Goal: Task Accomplishment & Management: Use online tool/utility

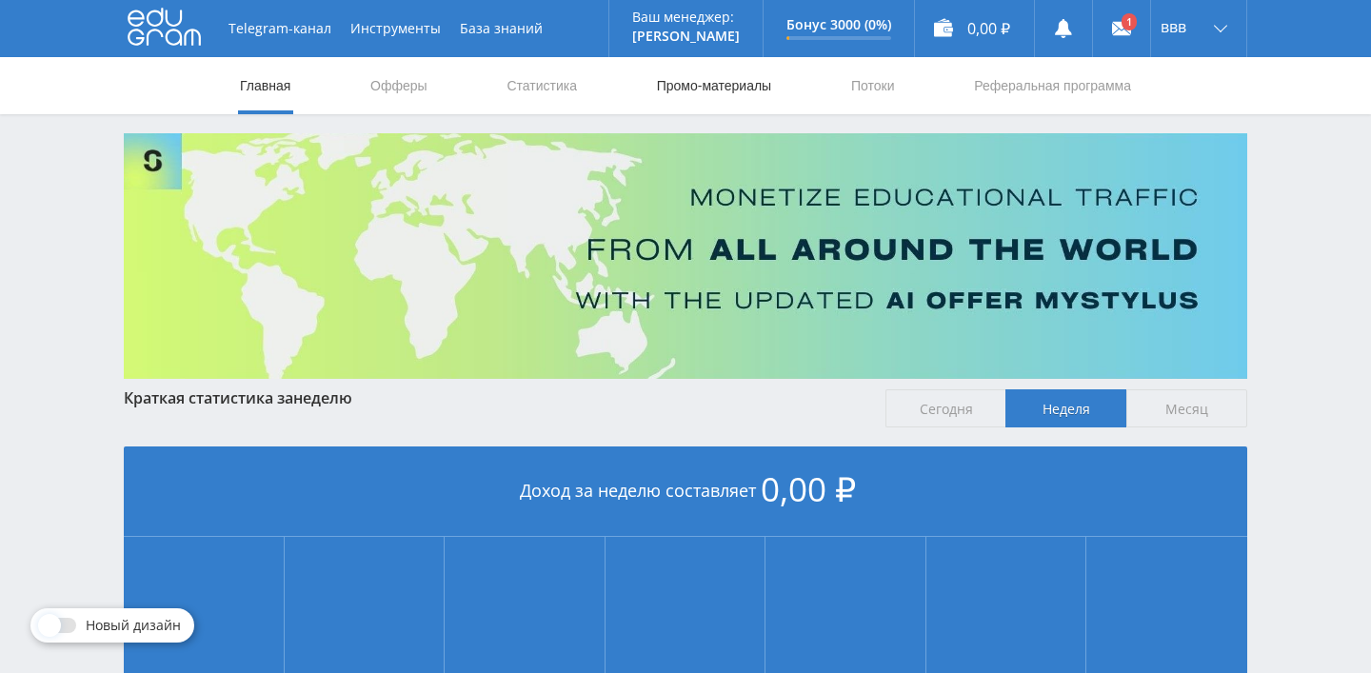
click at [699, 88] on link "Промо-материалы" at bounding box center [714, 85] width 118 height 57
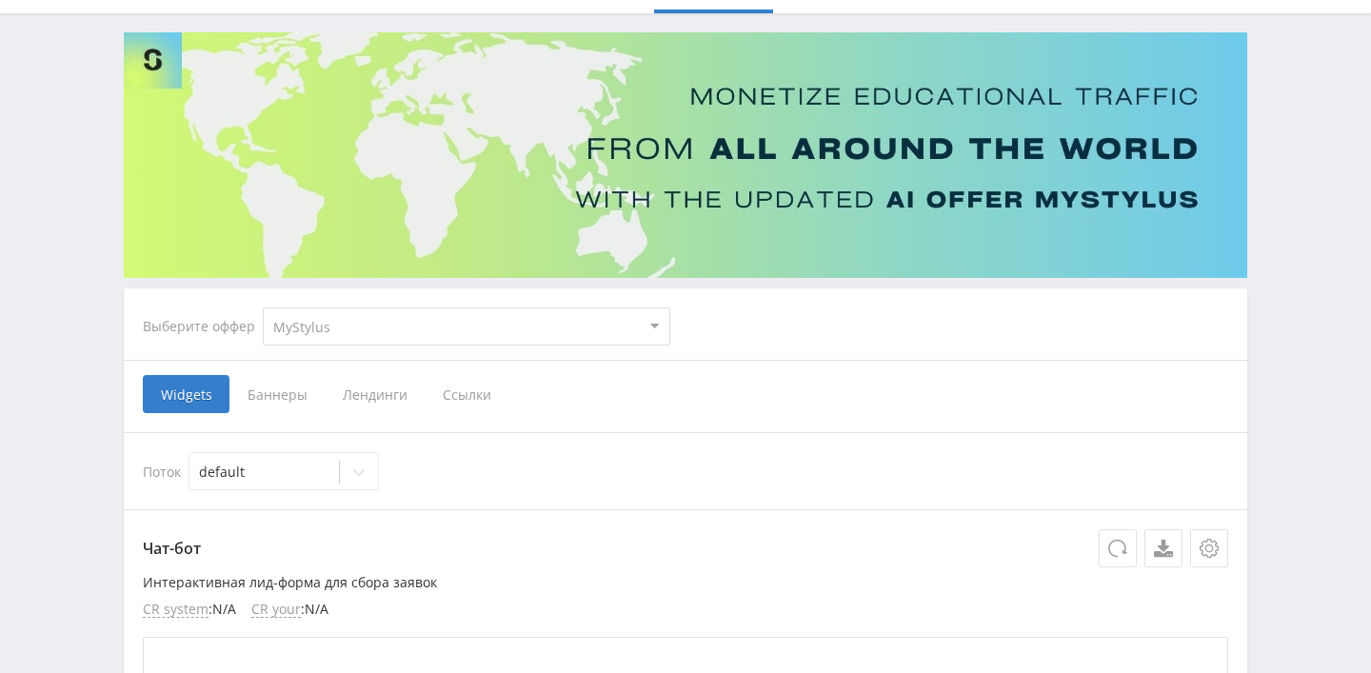
scroll to position [103, 0]
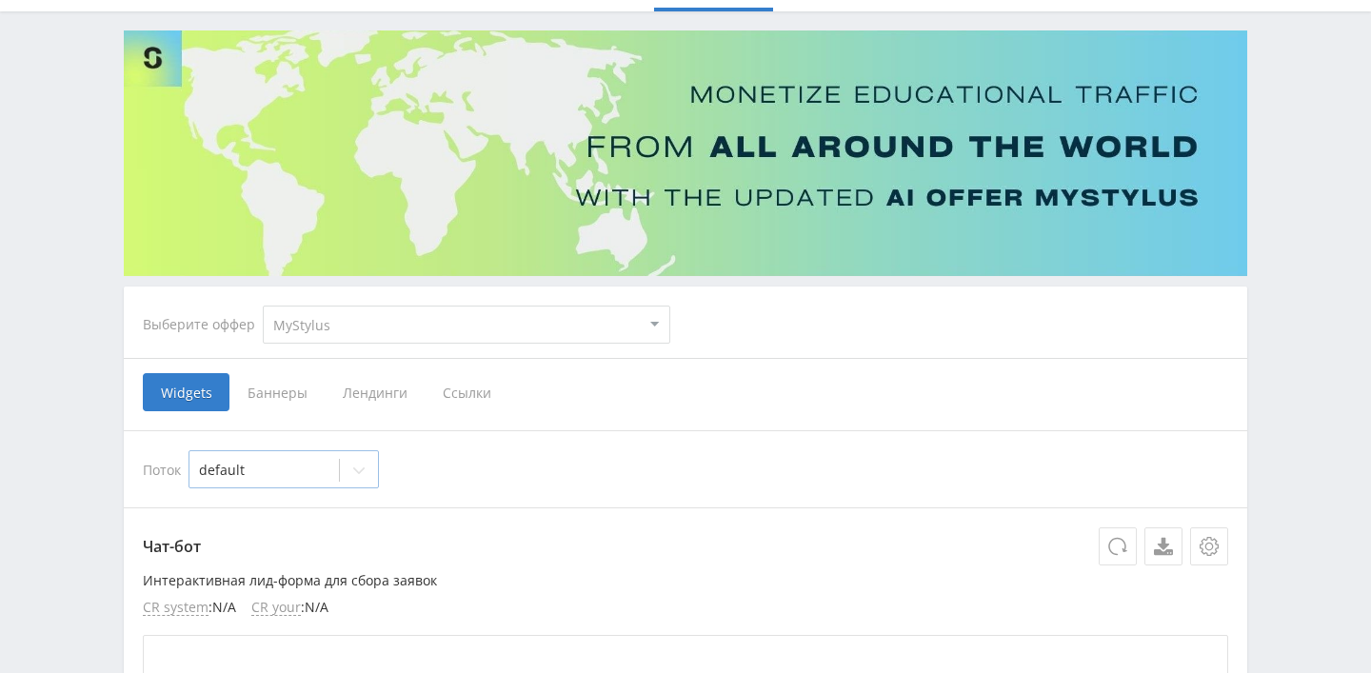
click at [364, 473] on icon at bounding box center [358, 470] width 15 height 15
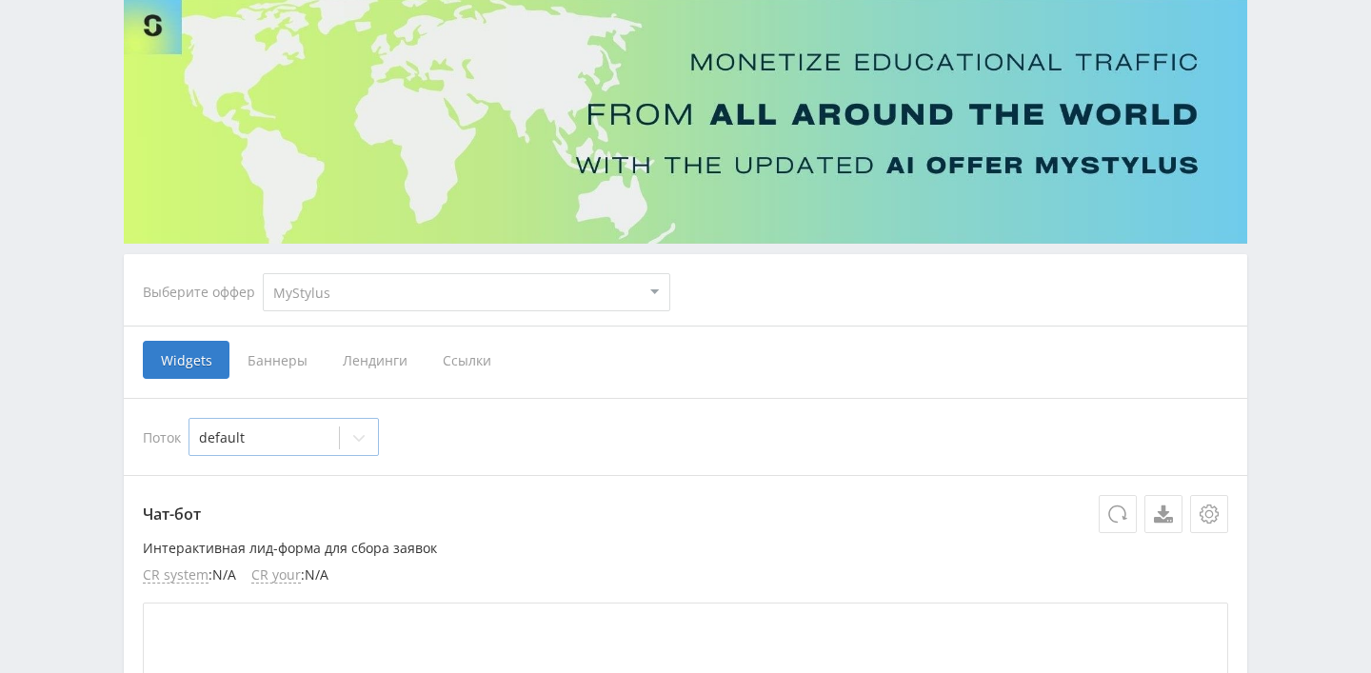
scroll to position [139, 0]
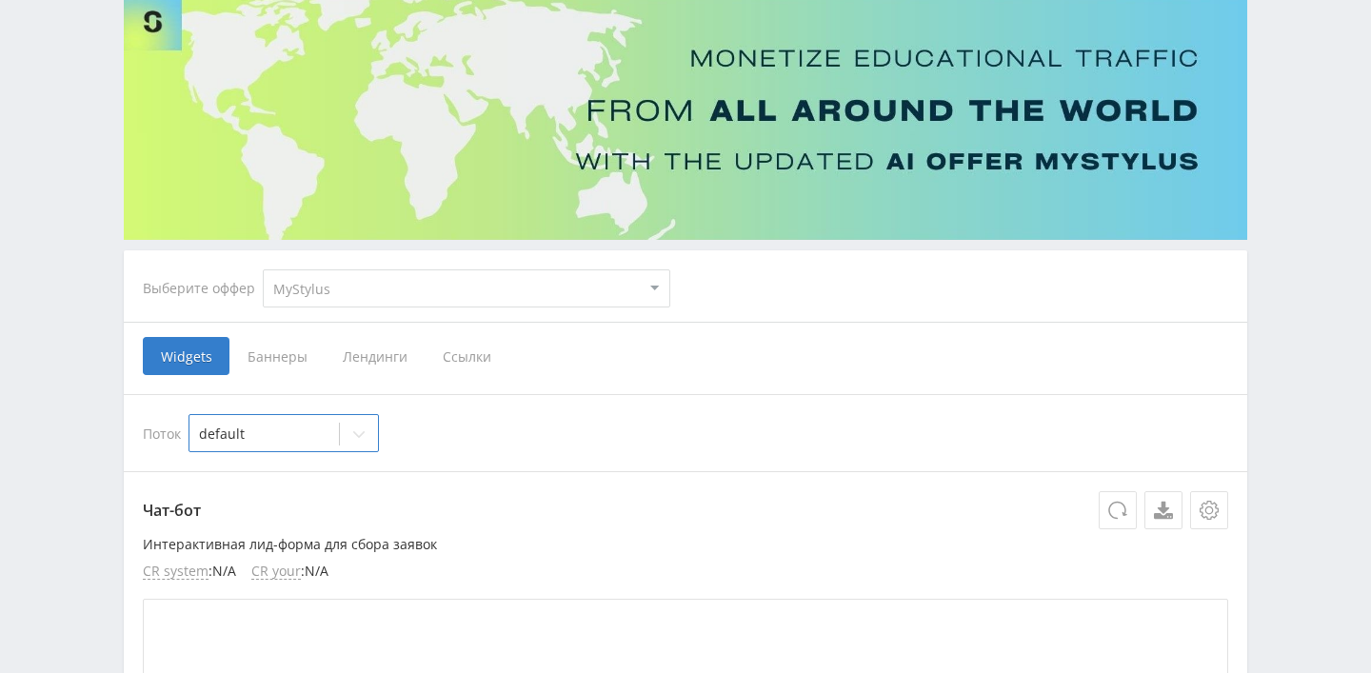
click at [294, 358] on span "Баннеры" at bounding box center [276, 356] width 95 height 38
click at [0, 0] on input "Баннеры" at bounding box center [0, 0] width 0 height 0
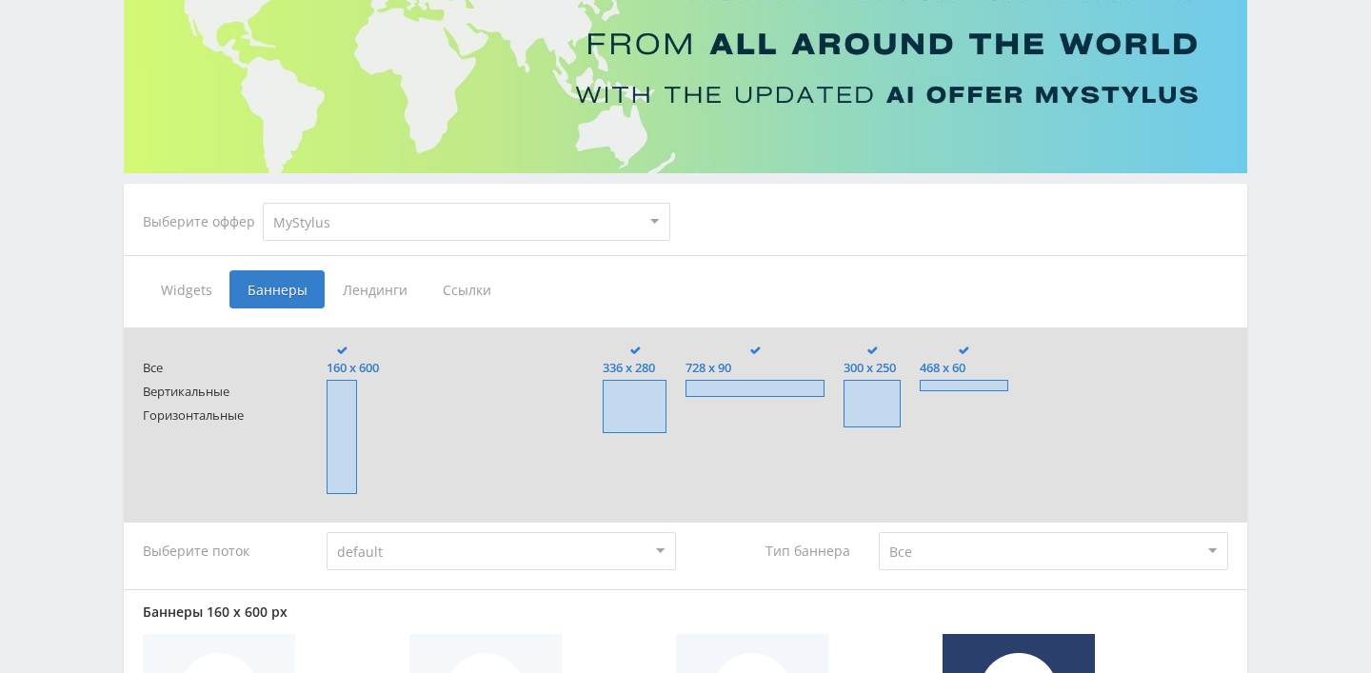
scroll to position [211, 0]
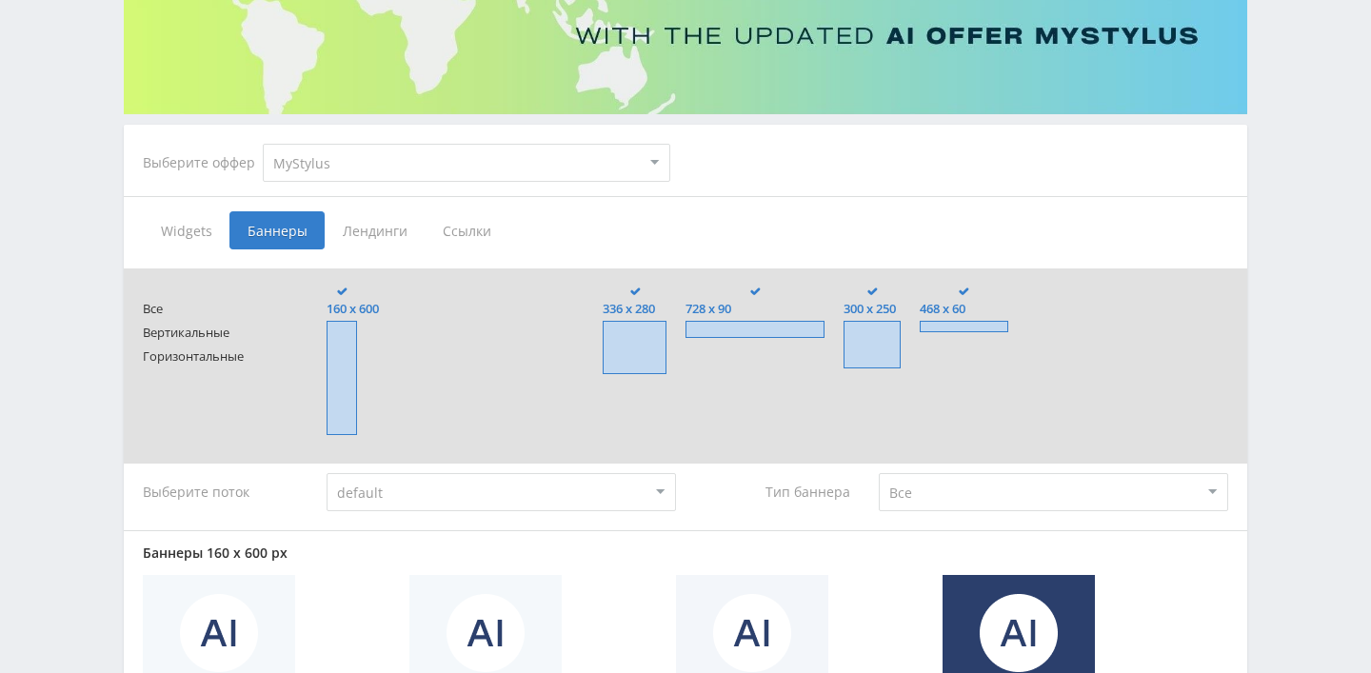
scroll to position [0, 0]
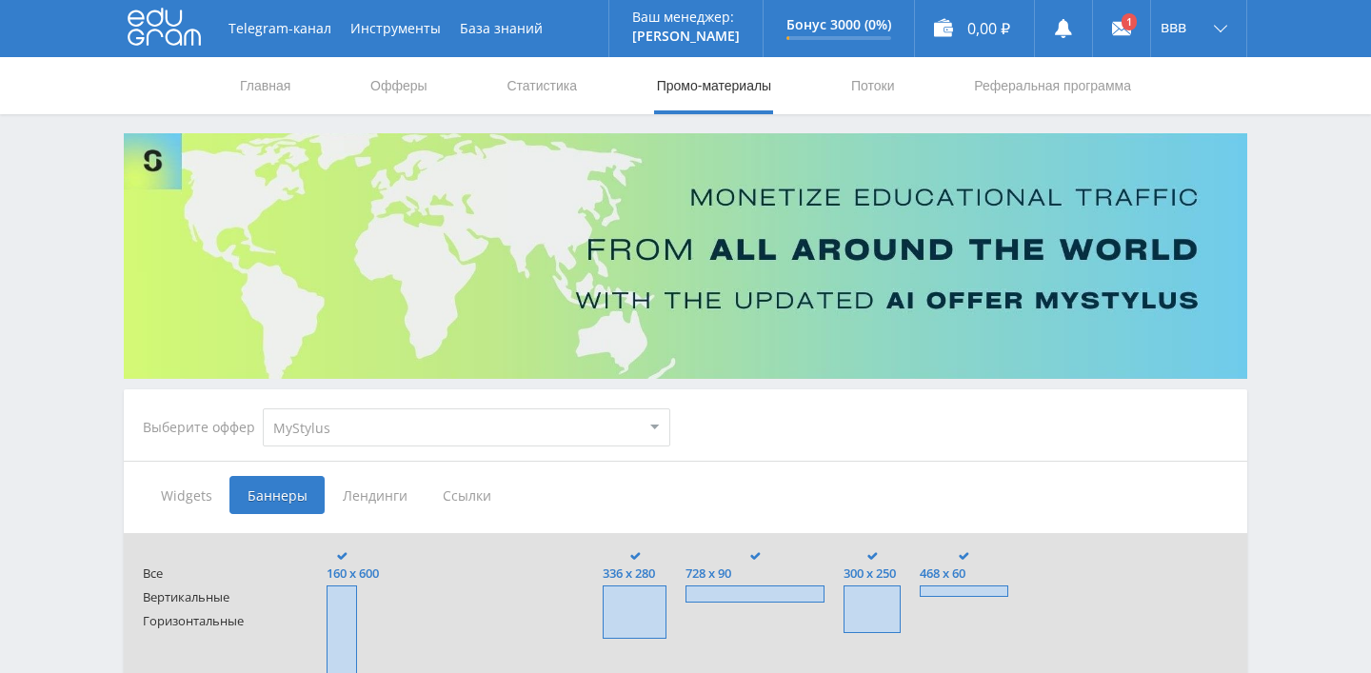
click at [347, 486] on span "Лендинги" at bounding box center [375, 495] width 100 height 38
click at [0, 0] on input "Лендинги" at bounding box center [0, 0] width 0 height 0
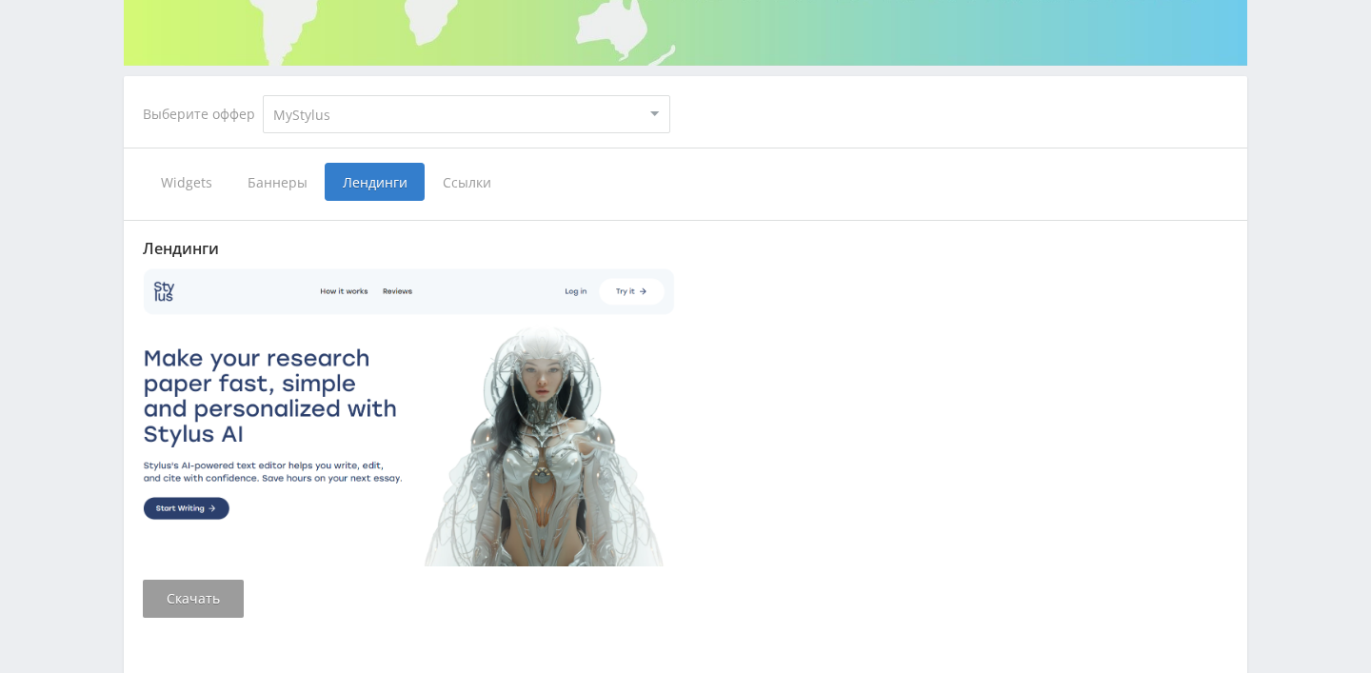
scroll to position [309, 0]
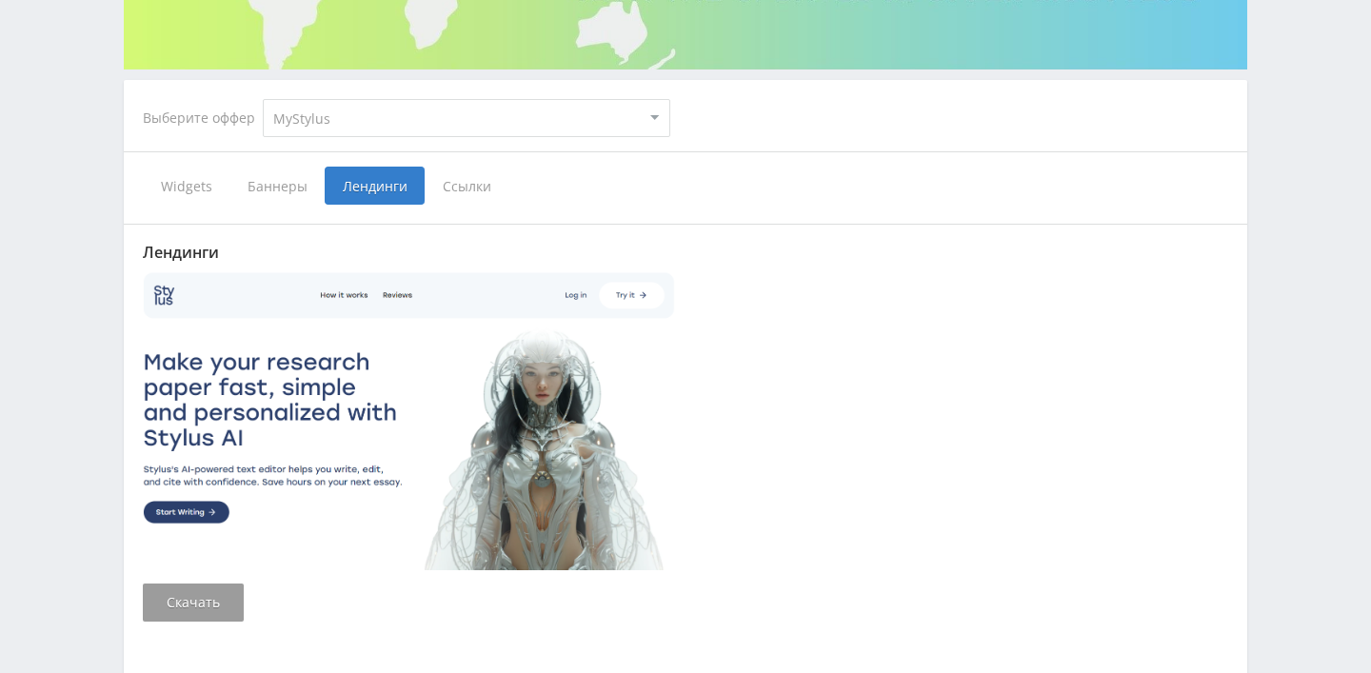
click at [464, 195] on span "Ссылки" at bounding box center [467, 186] width 85 height 38
click at [0, 0] on input "Ссылки" at bounding box center [0, 0] width 0 height 0
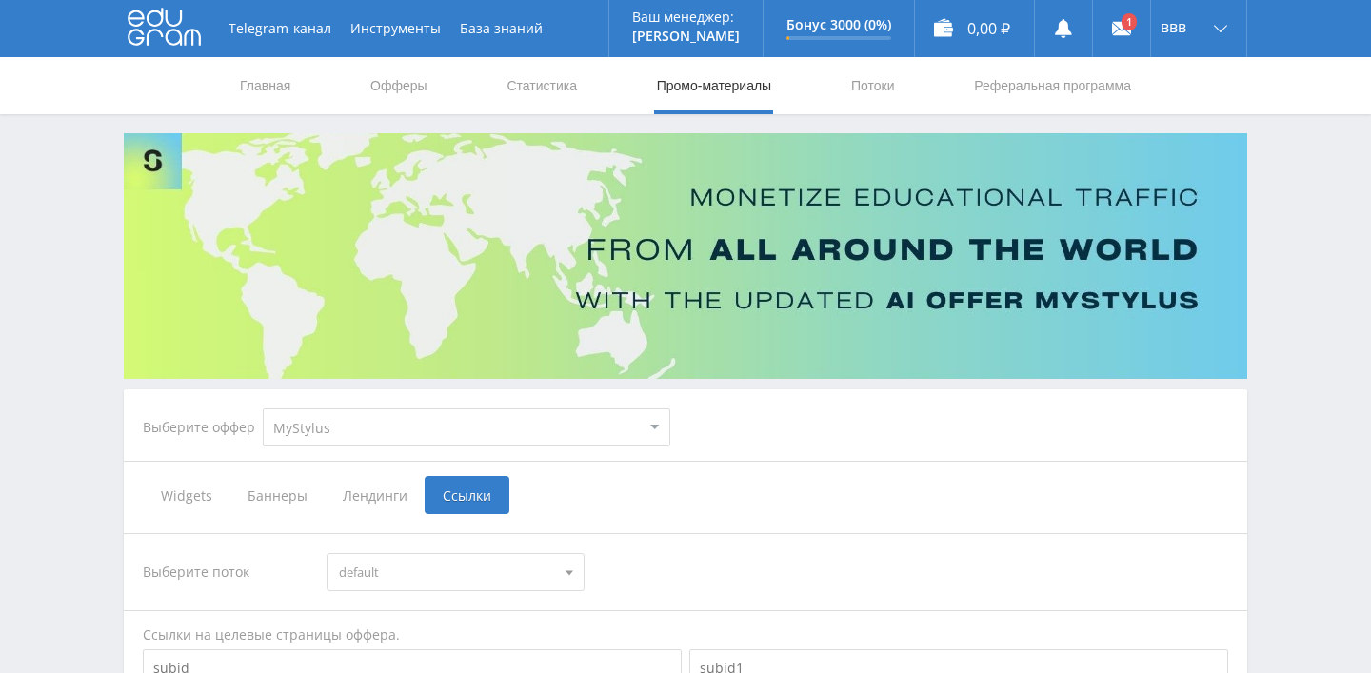
click at [188, 488] on span "Widgets" at bounding box center [186, 495] width 87 height 38
click at [0, 0] on input "Widgets" at bounding box center [0, 0] width 0 height 0
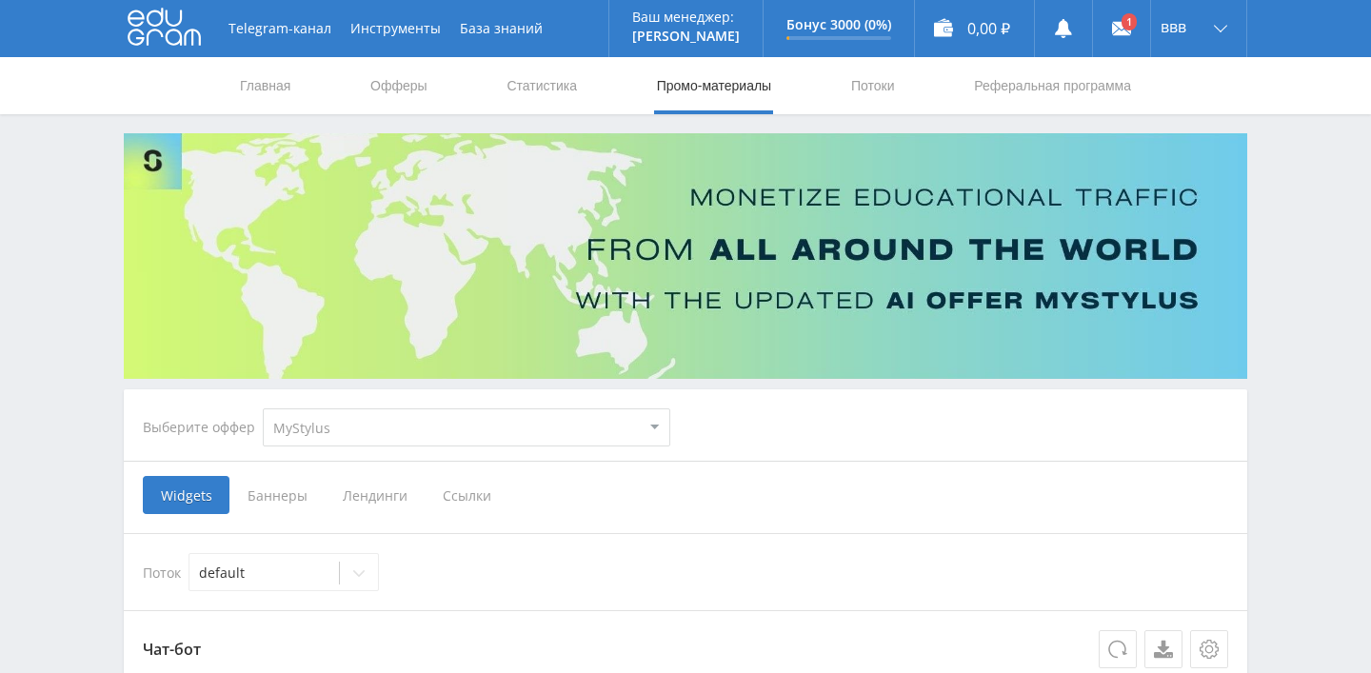
click at [310, 418] on select "MyStylus MyStylus - Revshare Кампус AI Studybay Автор24 Studybay [GEOGRAPHIC_DA…" at bounding box center [466, 427] width 407 height 38
select select "3"
click at [263, 408] on select "MyStylus MyStylus - Revshare Кампус AI Studybay Автор24 Studybay [GEOGRAPHIC_DA…" at bounding box center [466, 427] width 407 height 38
click at [674, 485] on span "Ссылки" at bounding box center [684, 495] width 84 height 38
click at [0, 0] on input "Ссылки" at bounding box center [0, 0] width 0 height 0
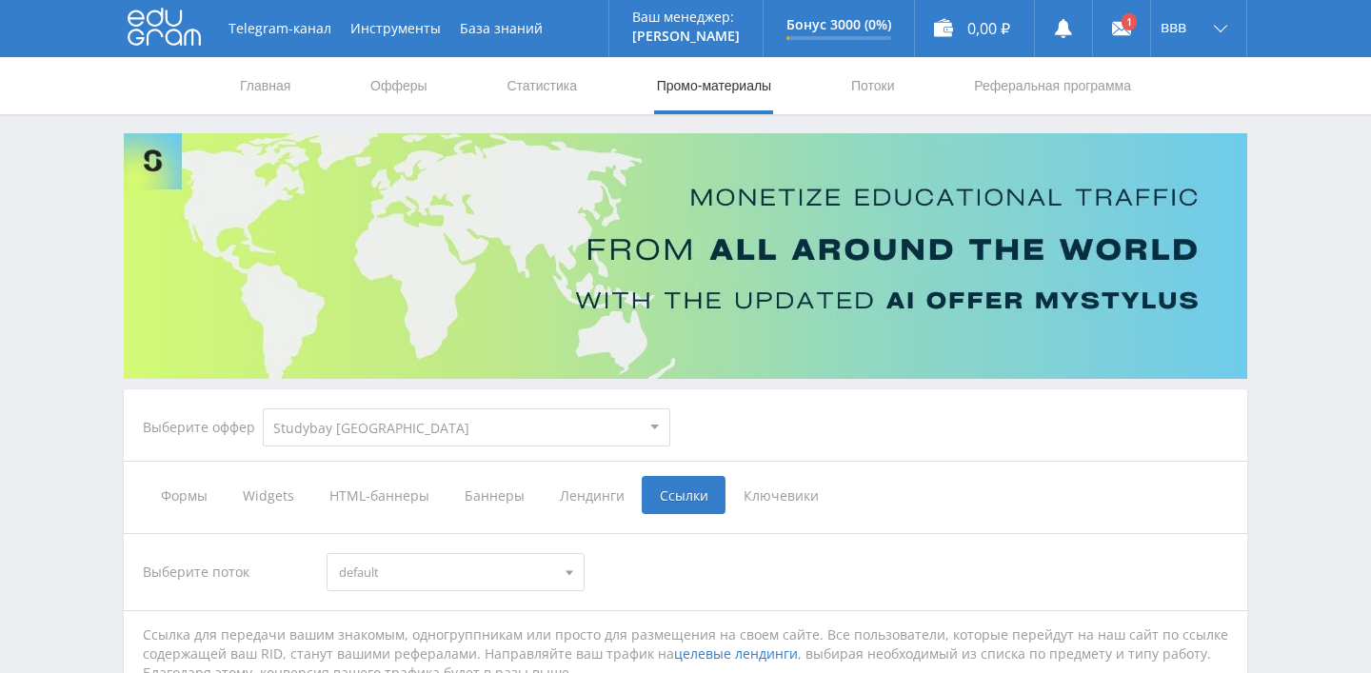
click at [431, 448] on div "Выберите оффер MyStylus MyStylus - Revshare Кампус AI Studybay Автор24 Studybay…" at bounding box center [407, 427] width 558 height 69
click at [431, 444] on select "MyStylus MyStylus - Revshare Кампус AI Studybay Автор24 Studybay [GEOGRAPHIC_DA…" at bounding box center [466, 427] width 407 height 38
click at [543, 412] on select "MyStylus MyStylus - Revshare Кампус AI Studybay Автор24 Studybay [GEOGRAPHIC_DA…" at bounding box center [466, 427] width 407 height 38
select select "341"
click at [263, 408] on select "MyStylus MyStylus - Revshare Кампус AI Studybay Автор24 Studybay [GEOGRAPHIC_DA…" at bounding box center [466, 427] width 407 height 38
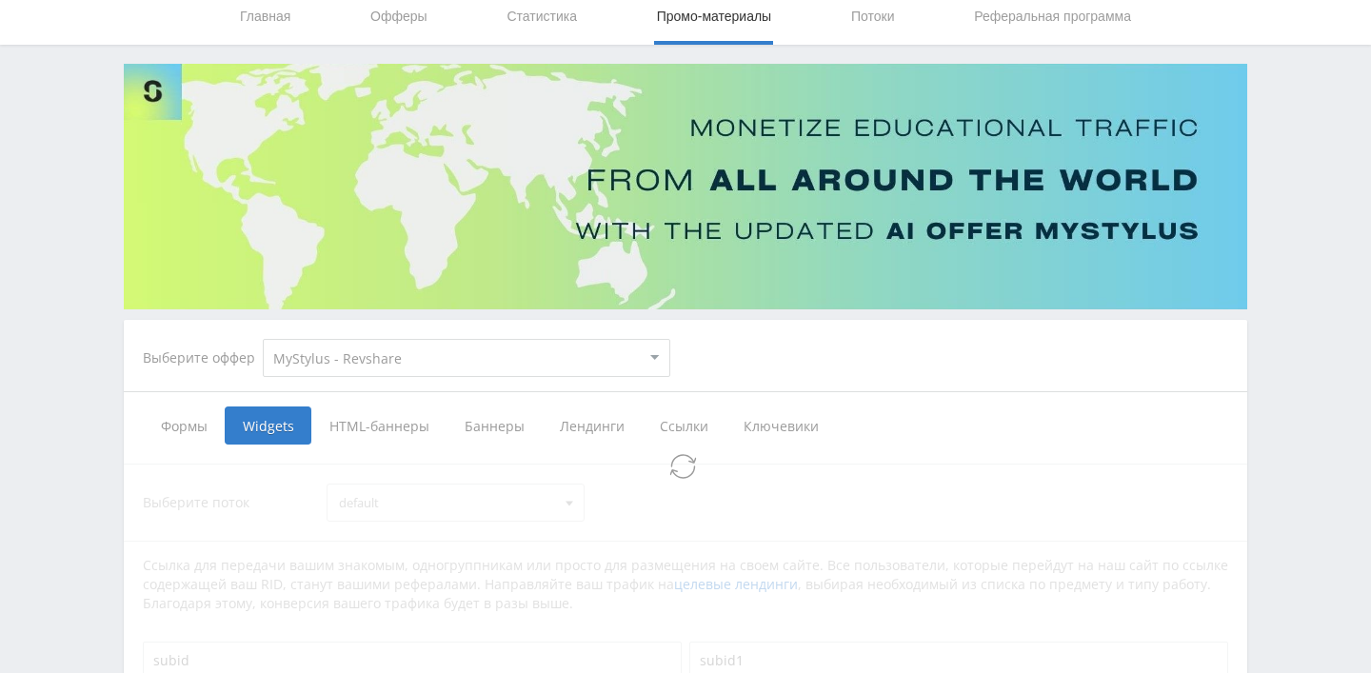
select select "341"
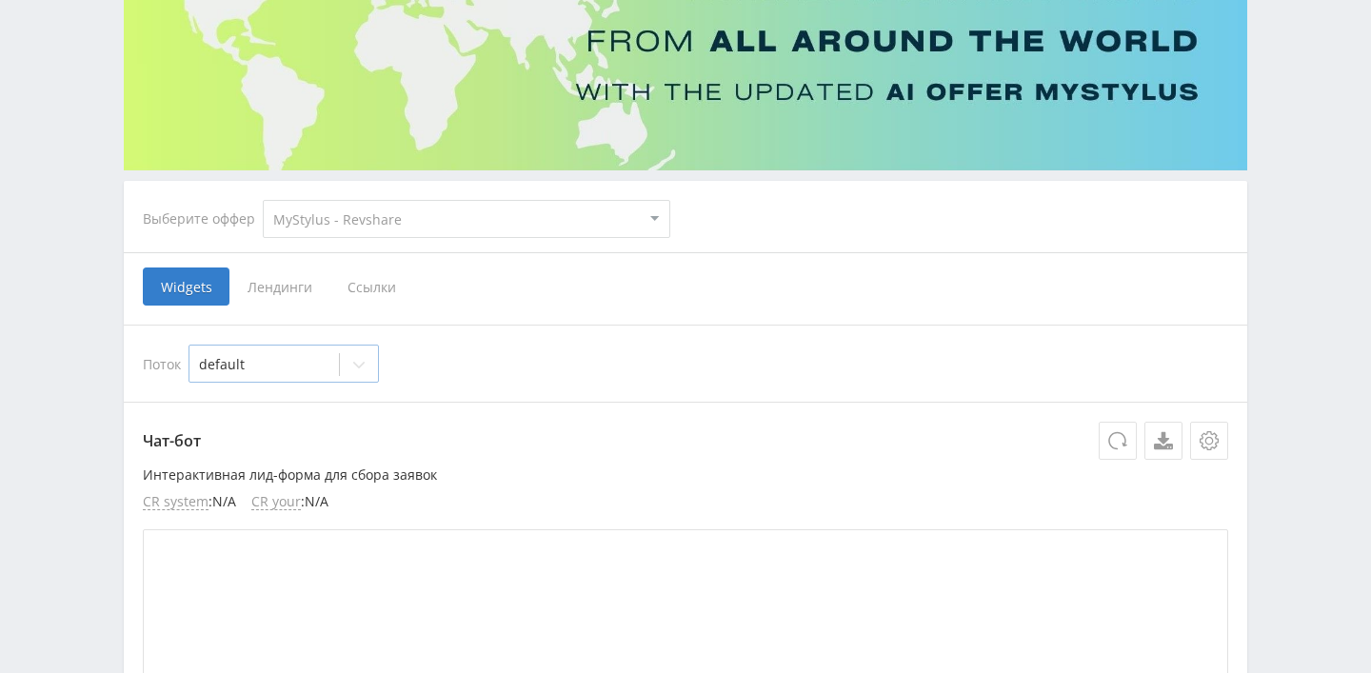
scroll to position [206, 0]
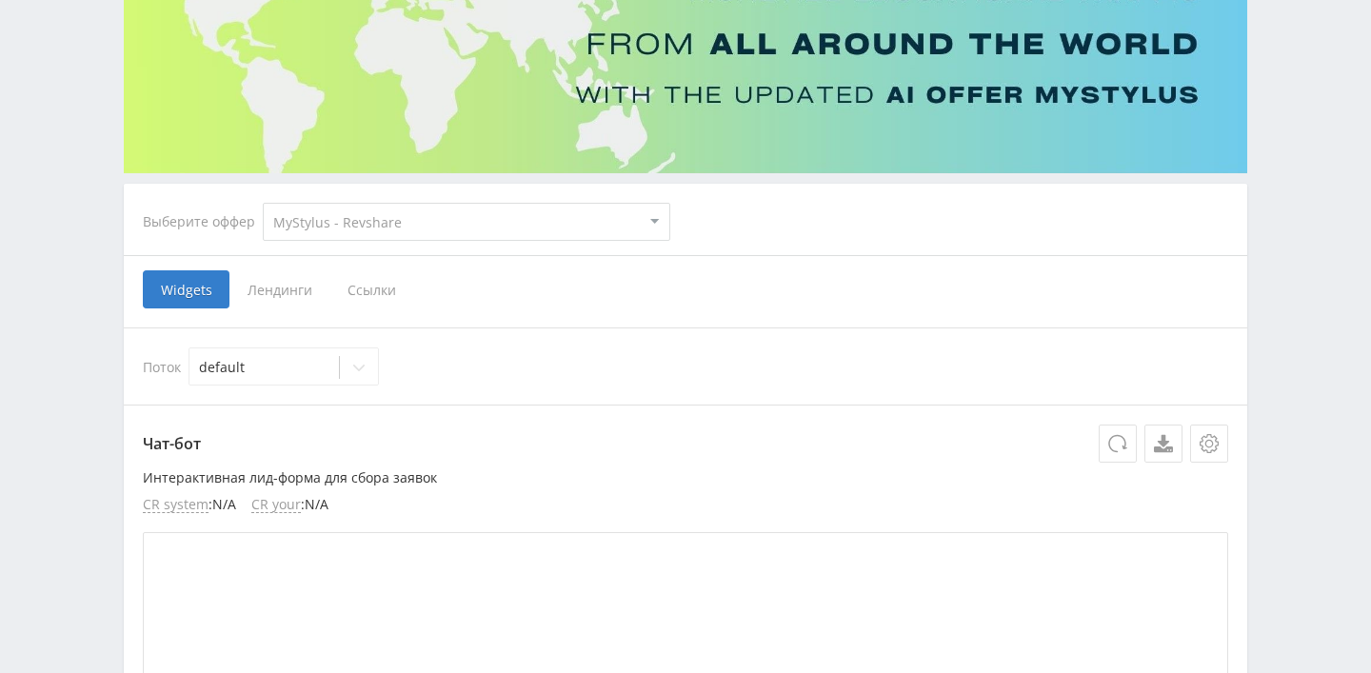
click at [301, 300] on span "Лендинги" at bounding box center [279, 289] width 100 height 38
click at [0, 0] on input "Лендинги" at bounding box center [0, 0] width 0 height 0
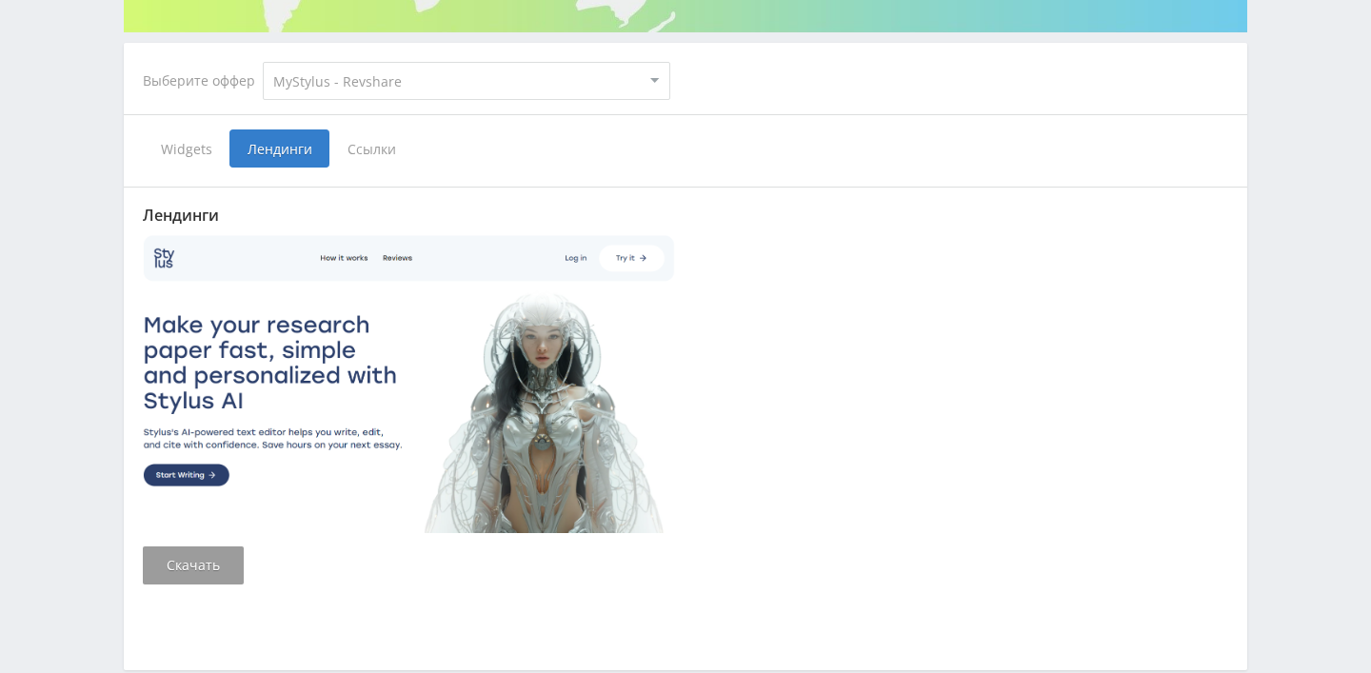
scroll to position [325, 0]
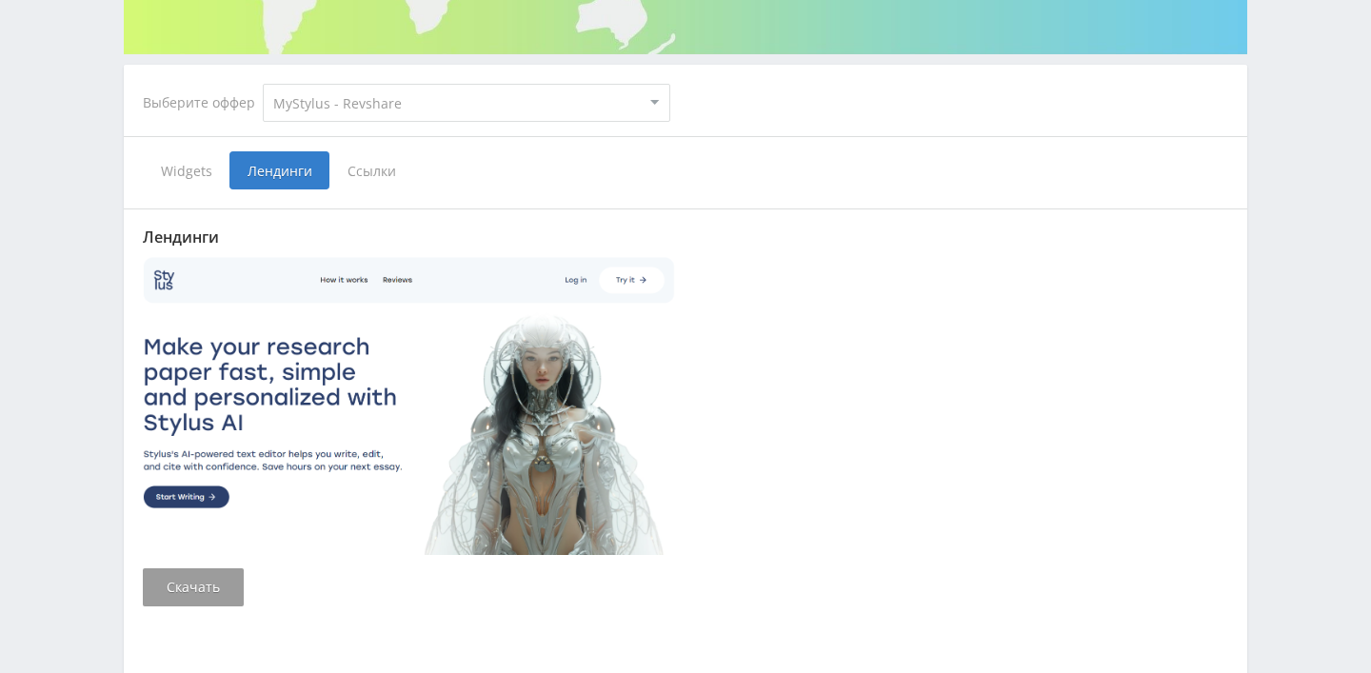
click at [354, 184] on span "Ссылки" at bounding box center [371, 170] width 85 height 38
click at [0, 0] on input "Ссылки" at bounding box center [0, 0] width 0 height 0
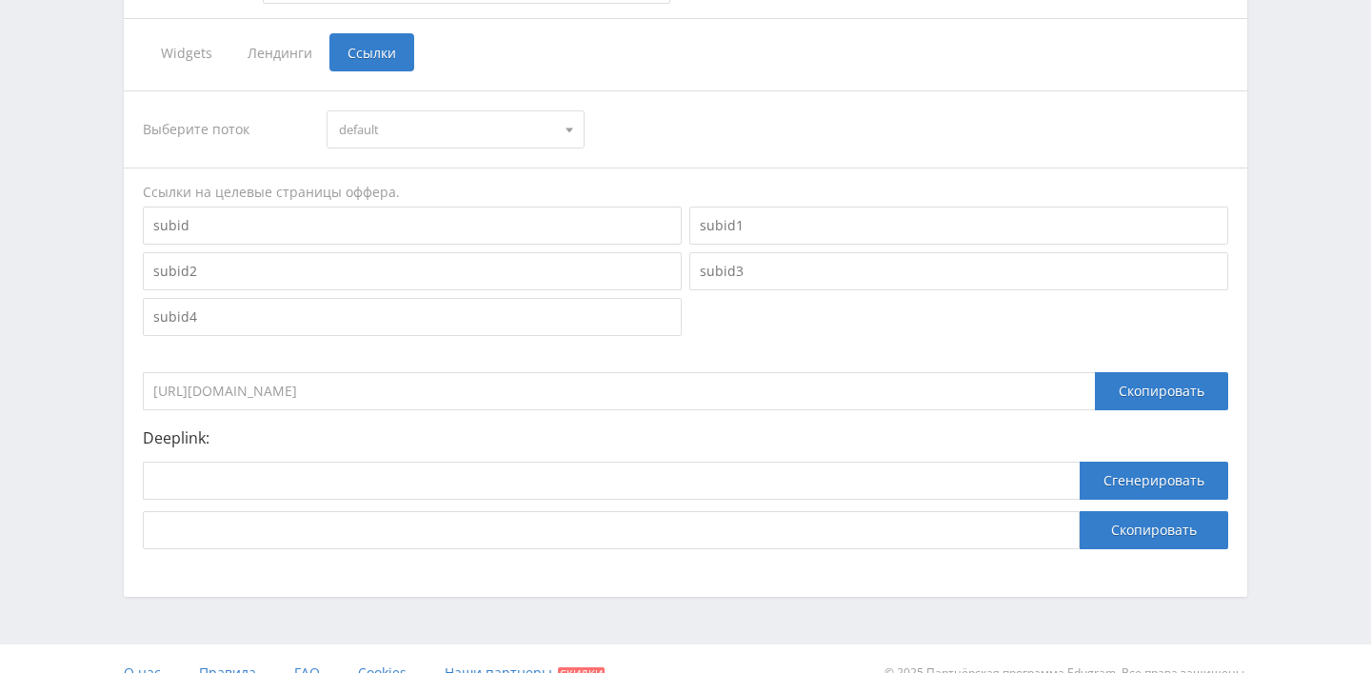
scroll to position [471, 0]
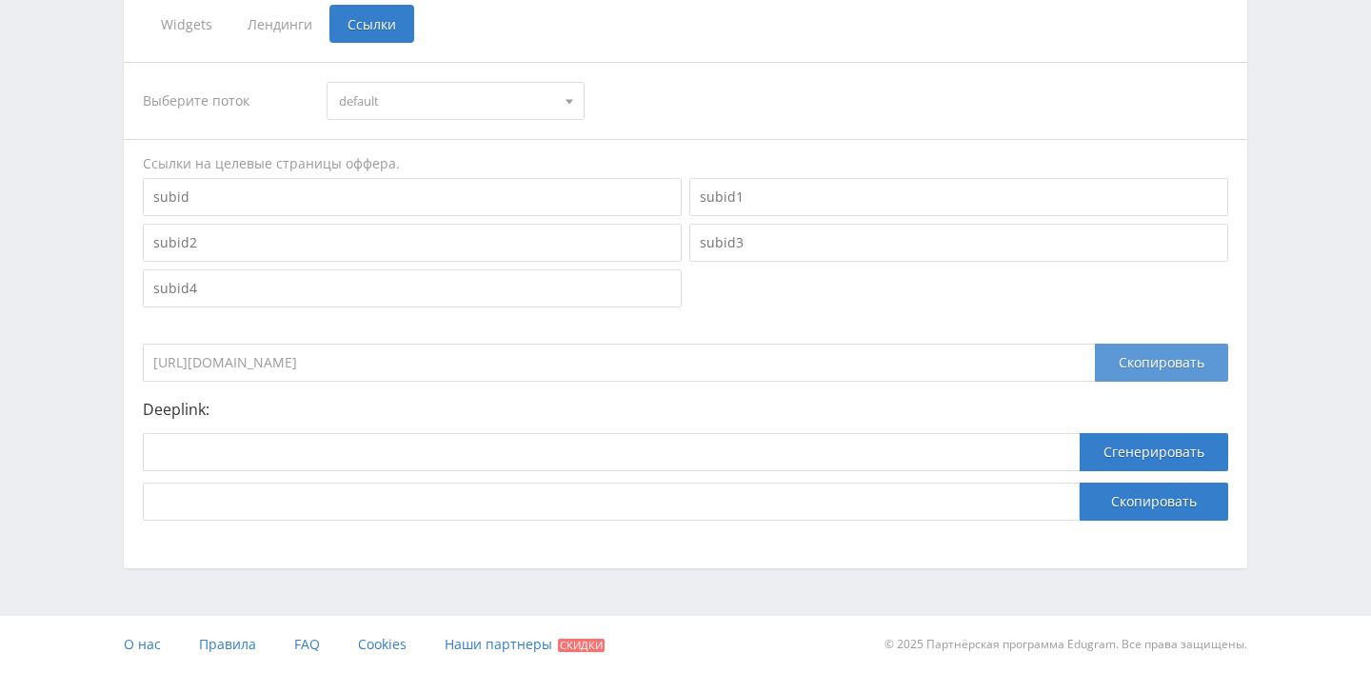
click at [1101, 369] on div "Скопировать" at bounding box center [1161, 363] width 133 height 38
click at [1122, 383] on div "Выберите поток default default Ссылки на целевые страницы оффера. [URL][DOMAIN_…" at bounding box center [685, 291] width 1085 height 459
click at [1121, 374] on div "Скопировать" at bounding box center [1161, 363] width 133 height 38
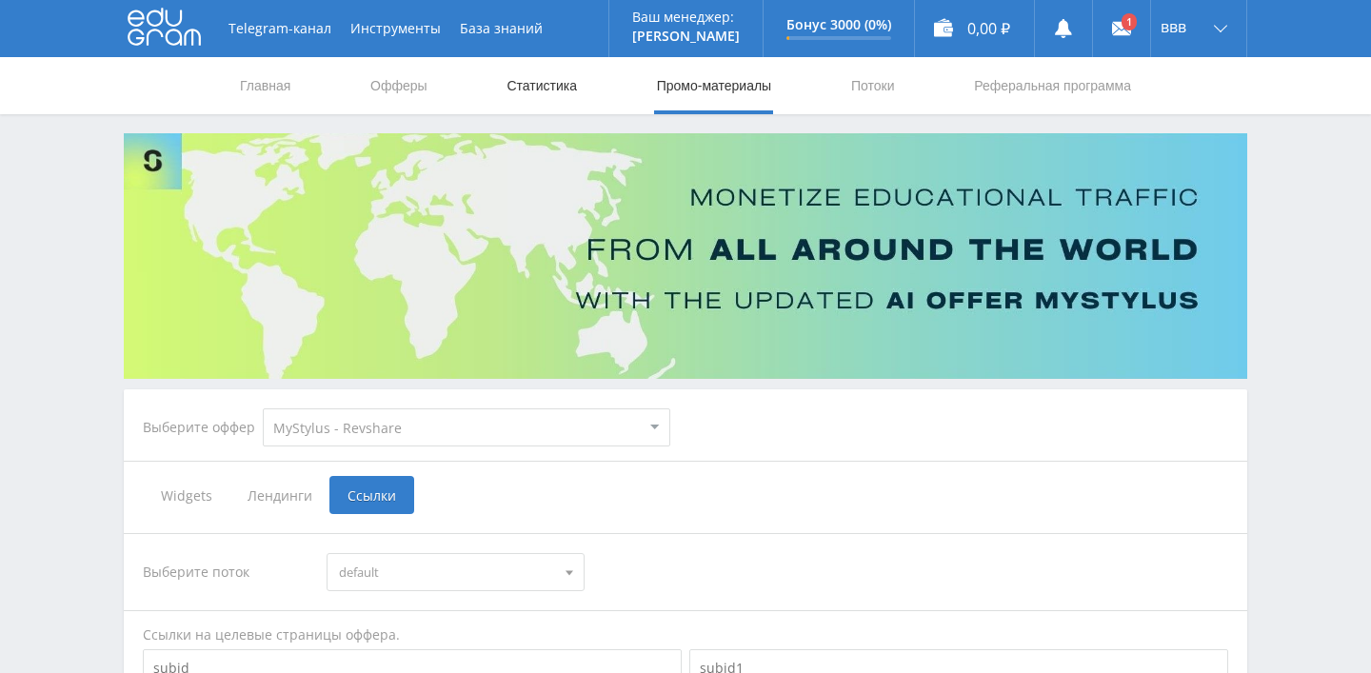
click at [579, 89] on link "Статистика" at bounding box center [541, 85] width 74 height 57
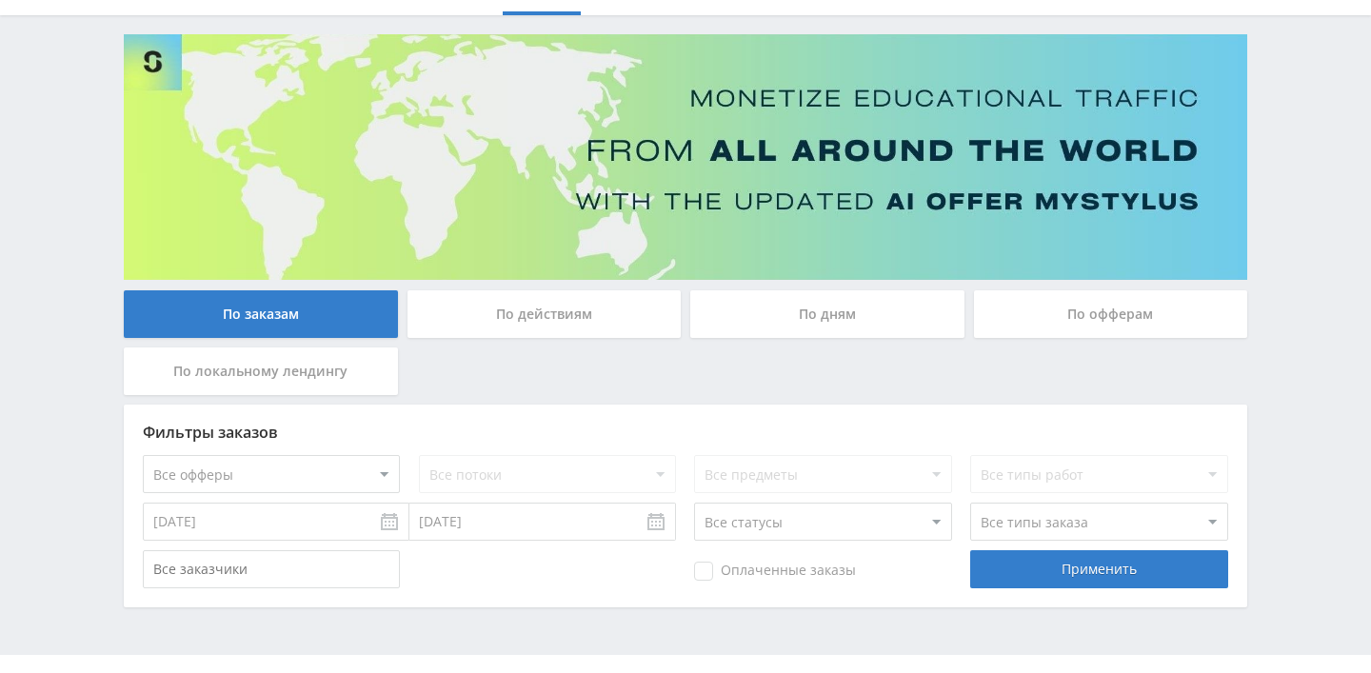
scroll to position [138, 0]
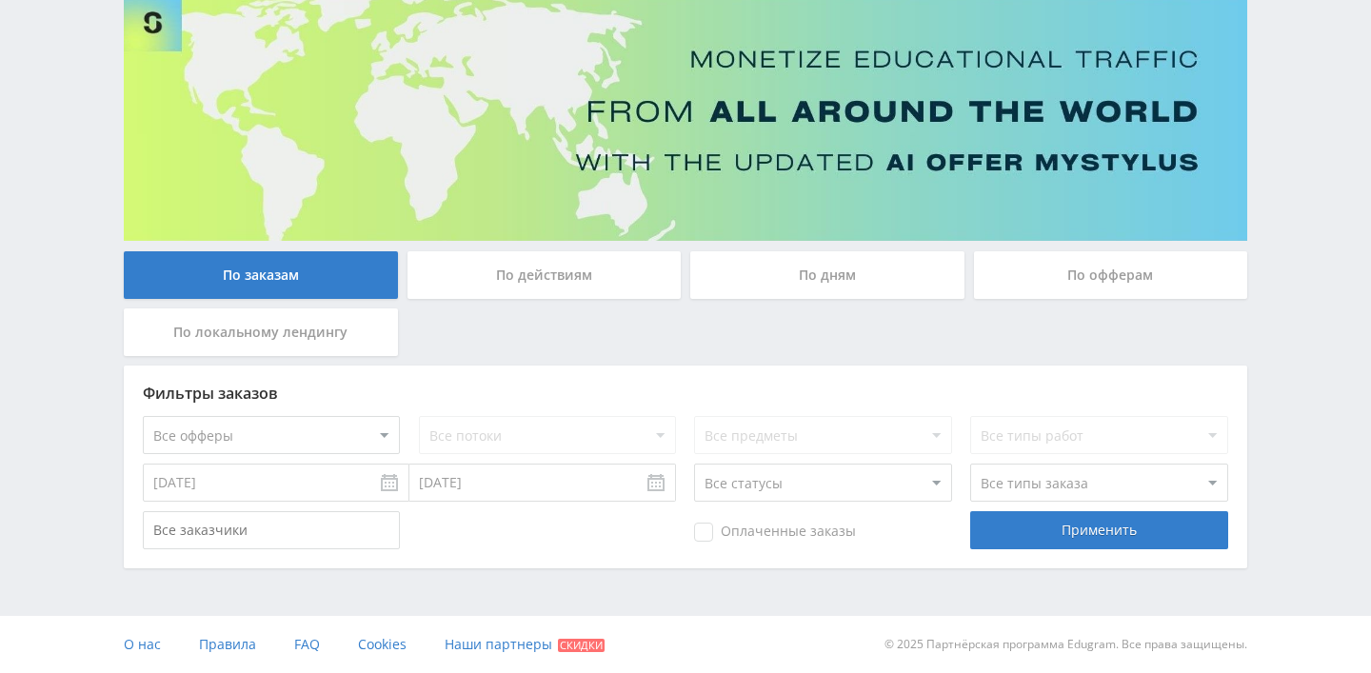
click at [559, 283] on div "По действиям" at bounding box center [544, 275] width 274 height 48
click at [0, 0] on input "По действиям" at bounding box center [0, 0] width 0 height 0
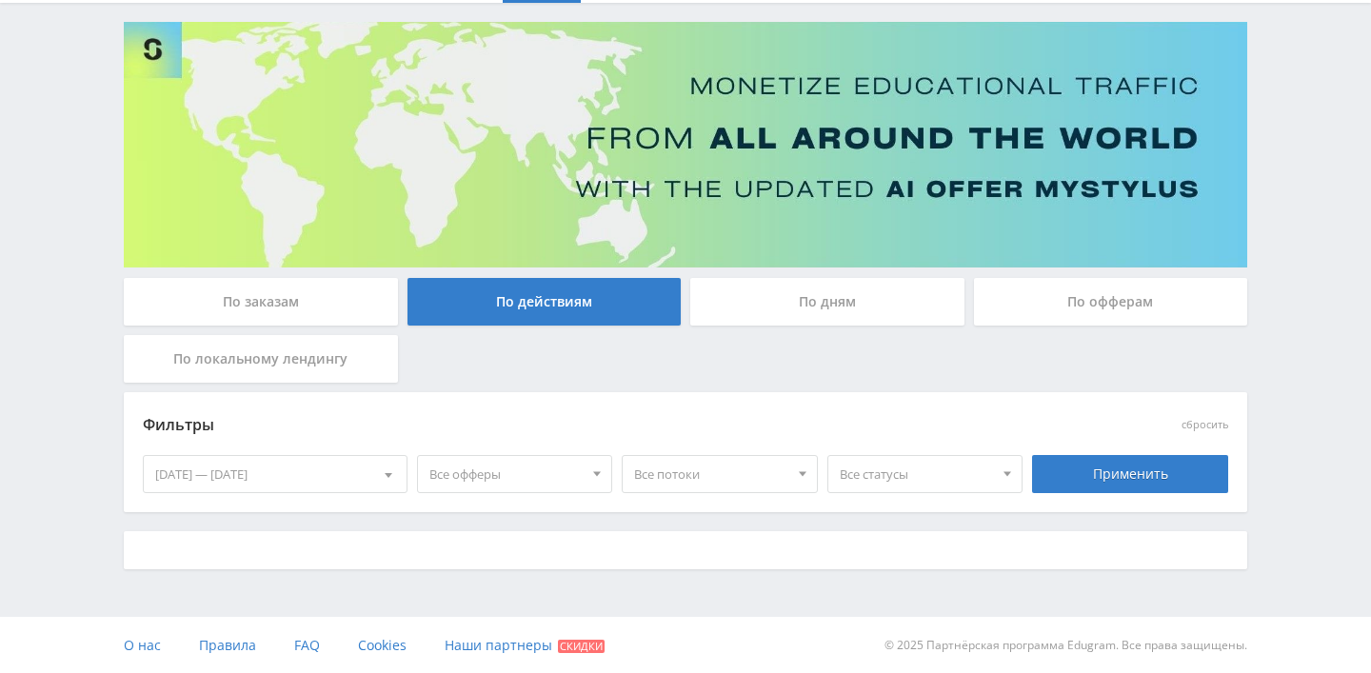
scroll to position [129, 0]
click at [464, 459] on span "Все офферы" at bounding box center [506, 473] width 154 height 36
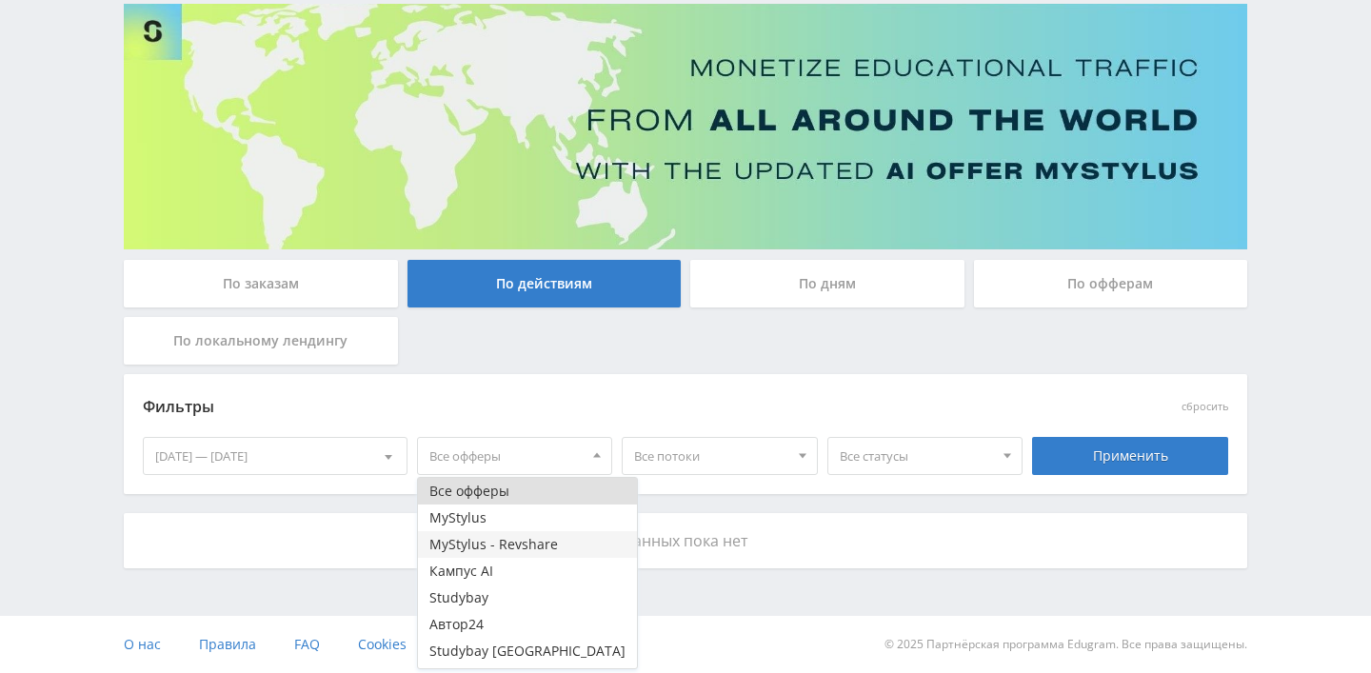
click at [468, 543] on button "MyStylus - Revshare" at bounding box center [527, 544] width 219 height 27
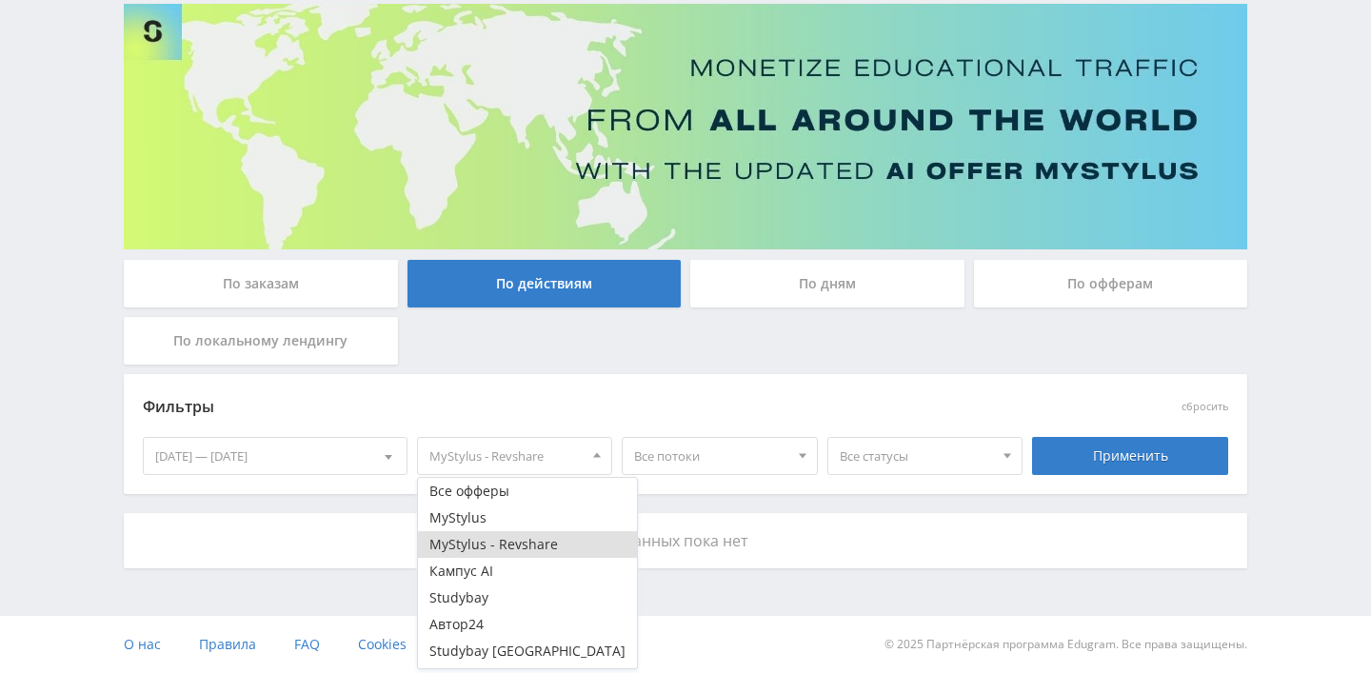
click at [791, 451] on div at bounding box center [802, 456] width 29 height 36
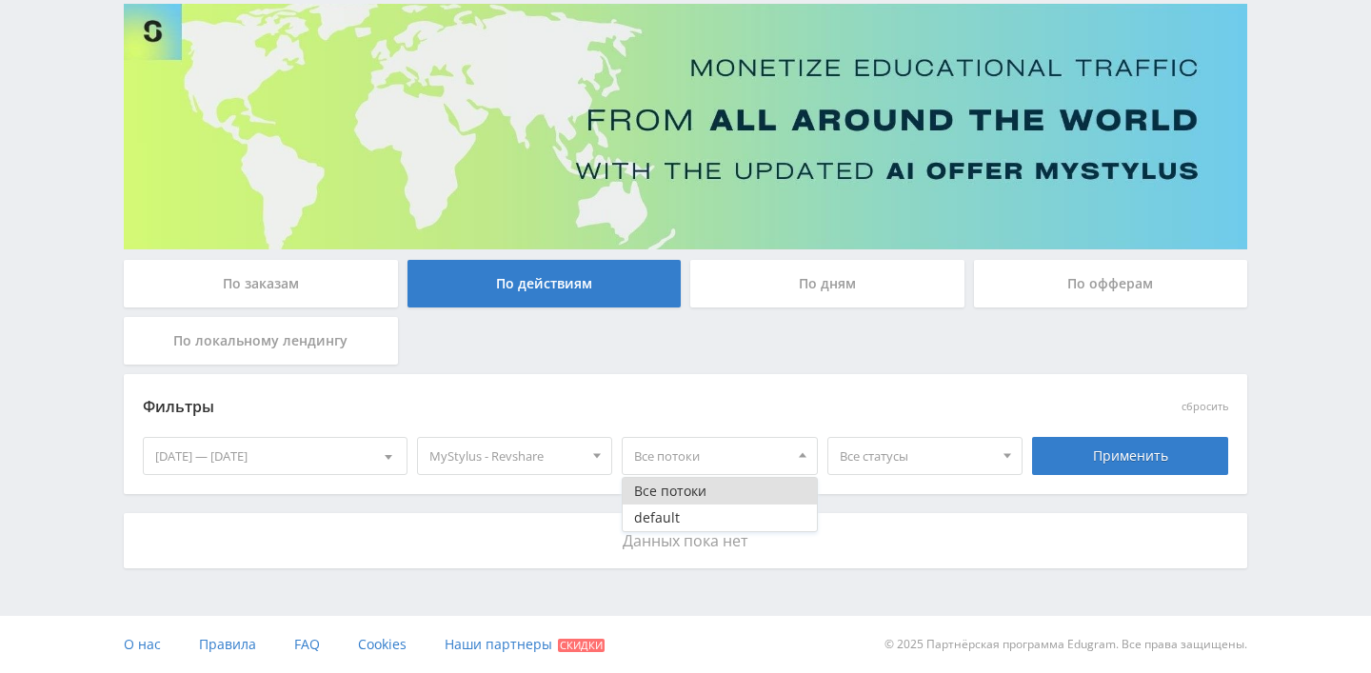
click at [791, 451] on div at bounding box center [802, 456] width 29 height 36
click at [792, 451] on div at bounding box center [802, 456] width 29 height 36
click at [763, 514] on button "default" at bounding box center [720, 517] width 194 height 27
click at [904, 467] on span "Все статусы" at bounding box center [917, 456] width 154 height 36
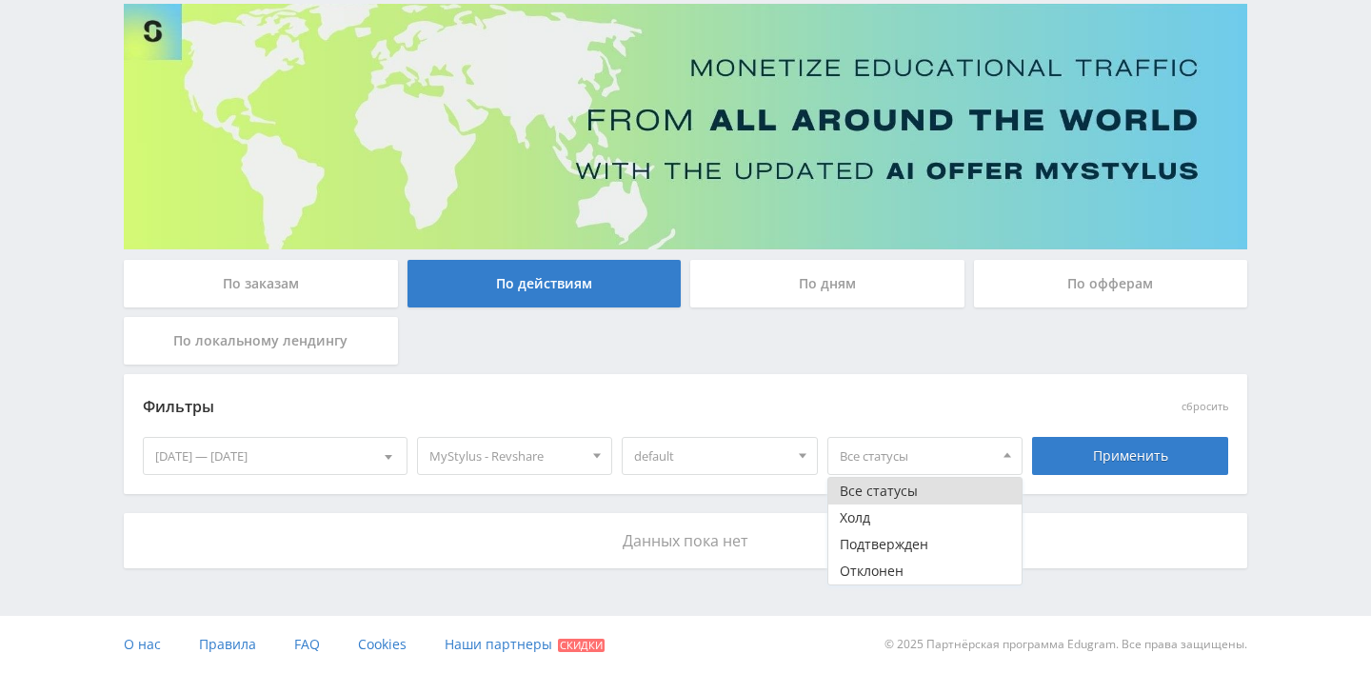
click at [699, 473] on span "default" at bounding box center [711, 456] width 154 height 36
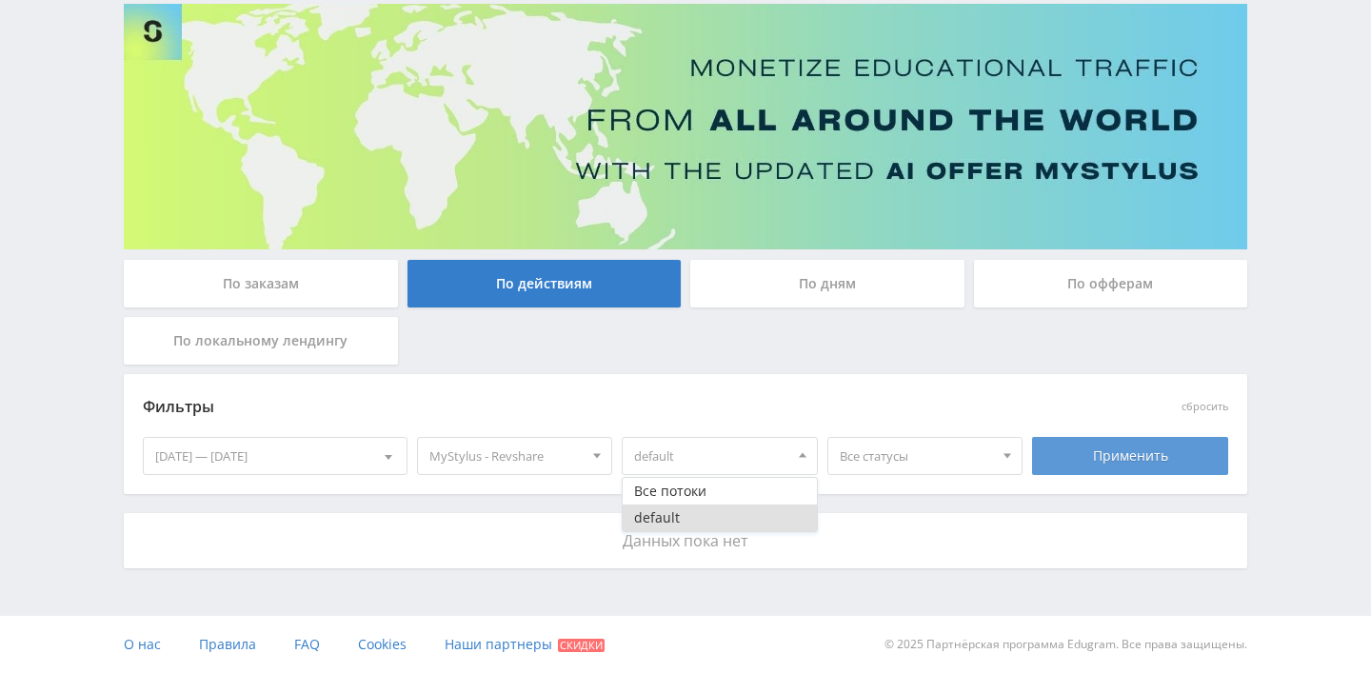
click at [1070, 462] on div "Применить" at bounding box center [1130, 456] width 196 height 38
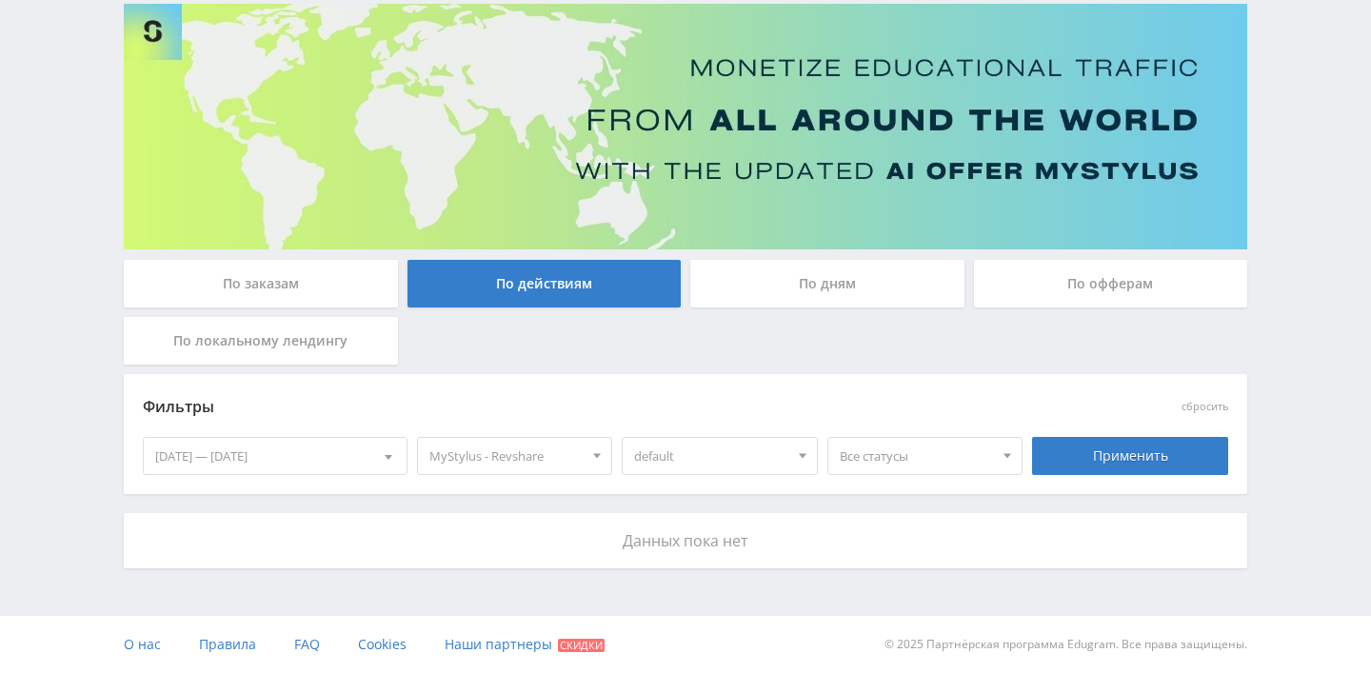
click at [781, 290] on div "По дням" at bounding box center [827, 284] width 274 height 48
click at [0, 0] on input "По дням" at bounding box center [0, 0] width 0 height 0
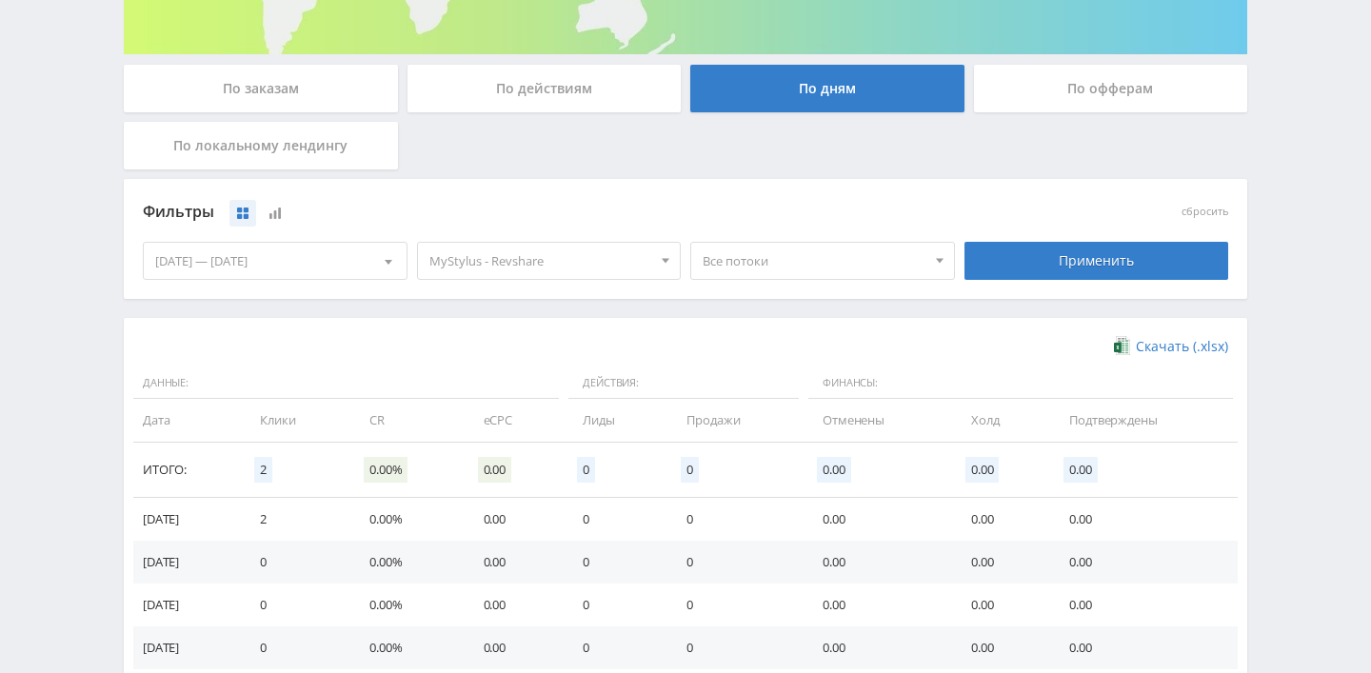
scroll to position [324, 0]
